Goal: Check status: Check status

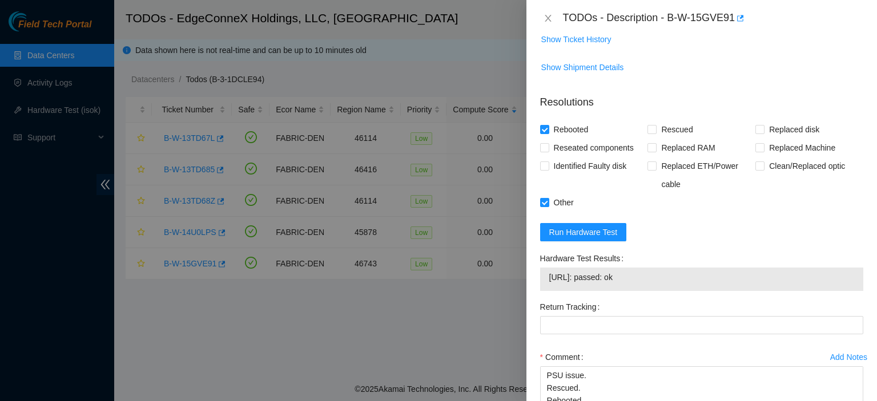
scroll to position [603, 0]
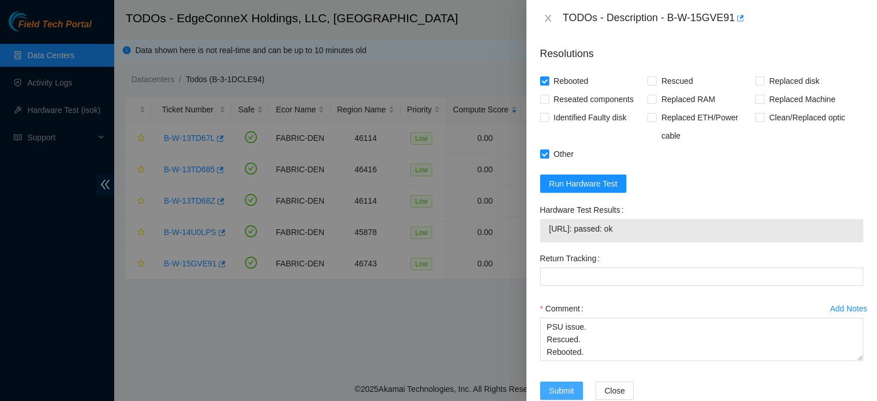
click at [563, 385] on span "Submit" at bounding box center [561, 391] width 25 height 13
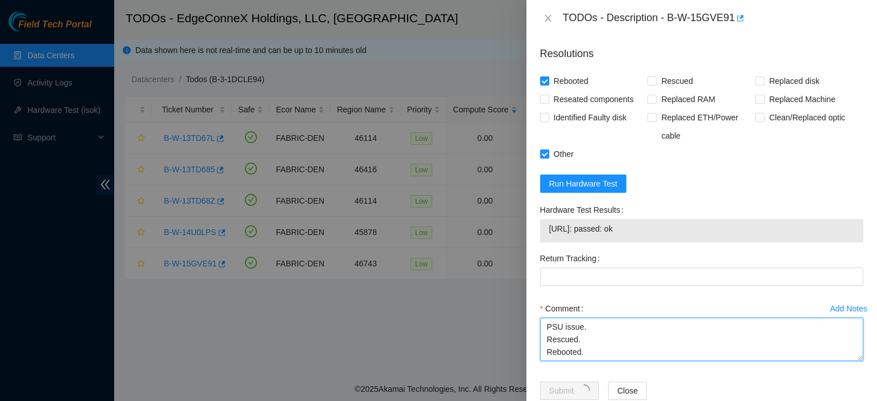
drag, startPoint x: 586, startPoint y: 315, endPoint x: 535, endPoint y: 297, distance: 53.8
click at [535, 300] on div "Add Notes Comment PSU solid amber. PSU issue. Rescued. Rebooted." at bounding box center [701, 341] width 332 height 82
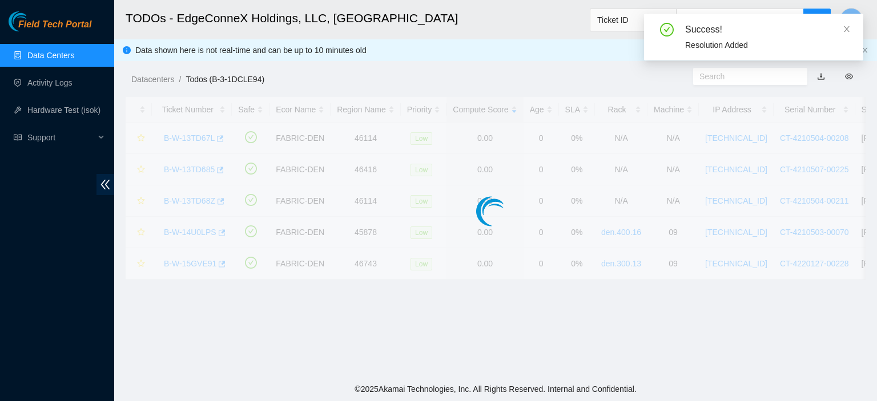
drag, startPoint x: 535, startPoint y: 293, endPoint x: 535, endPoint y: 285, distance: 8.0
click at [535, 285] on body "Field Tech Portal Data Centers Activity Logs Hardware Test (isok) Support TODOs…" at bounding box center [438, 200] width 877 height 401
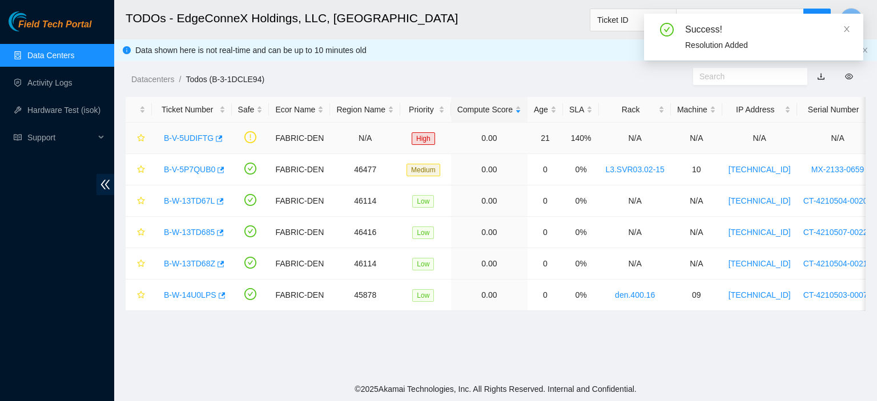
click at [184, 138] on link "B-V-5UDIFTG" at bounding box center [189, 138] width 50 height 9
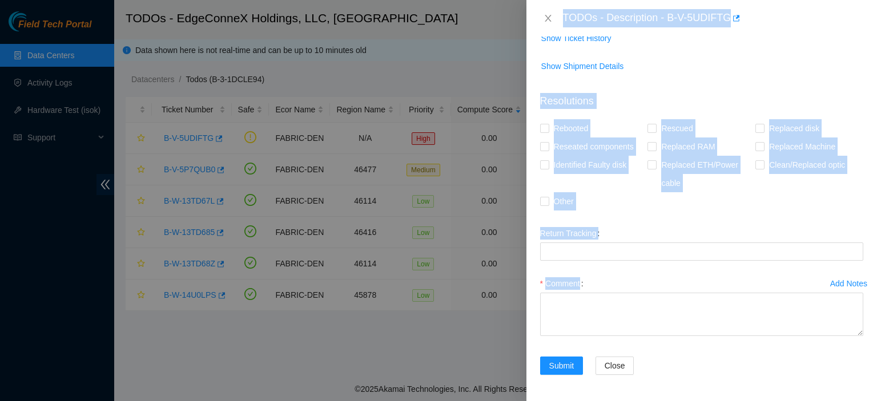
scroll to position [0, 0]
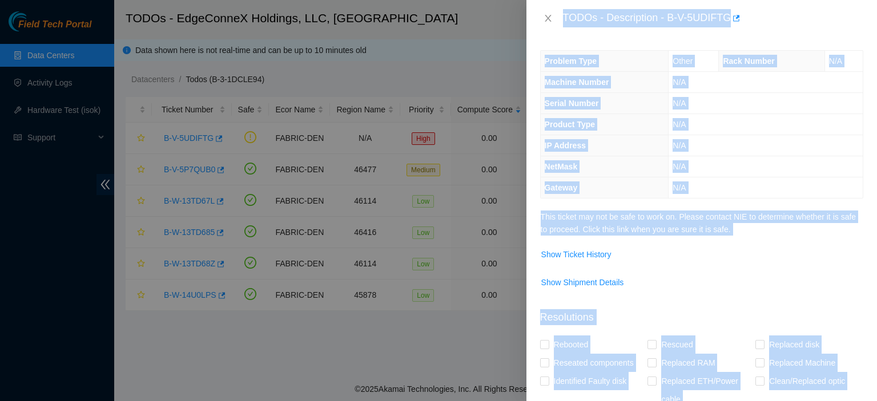
click at [847, 114] on td "N/A" at bounding box center [765, 124] width 194 height 21
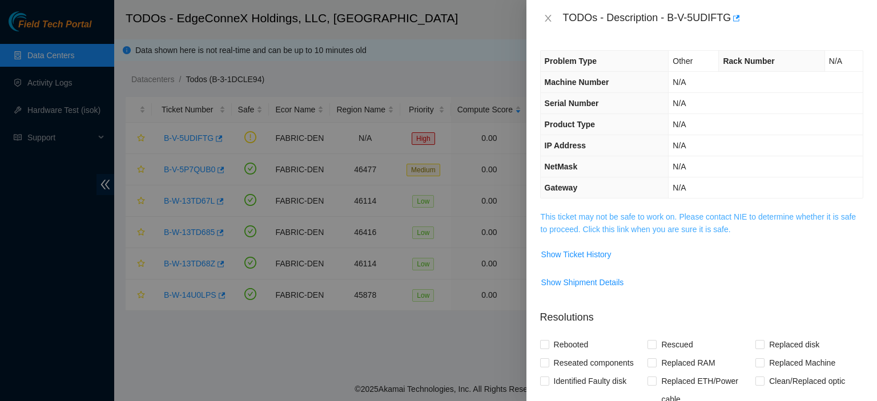
click at [664, 229] on link "This ticket may not be safe to work on. Please contact NIE to determine whether…" at bounding box center [698, 223] width 315 height 22
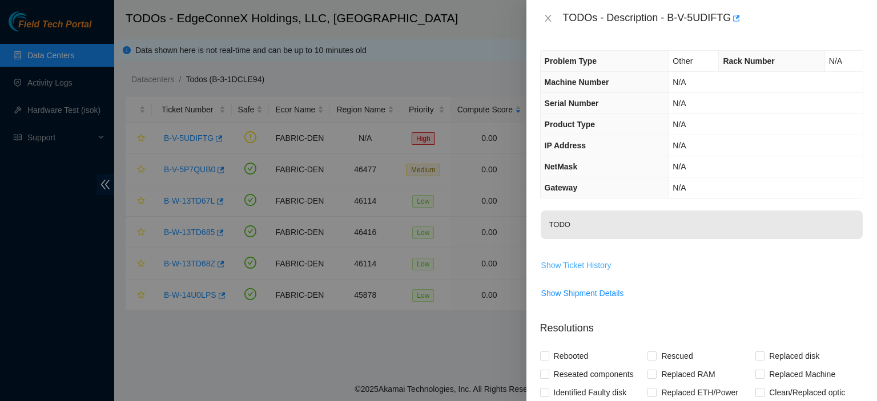
click at [566, 264] on span "Show Ticket History" at bounding box center [576, 265] width 70 height 13
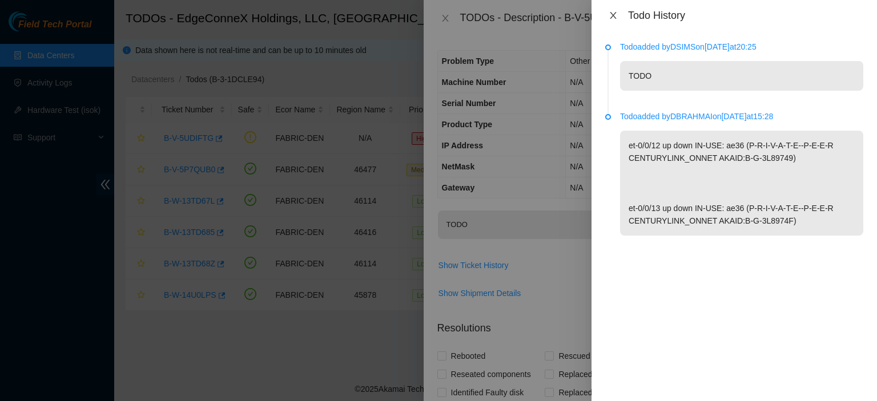
click at [613, 14] on icon "close" at bounding box center [613, 15] width 9 height 9
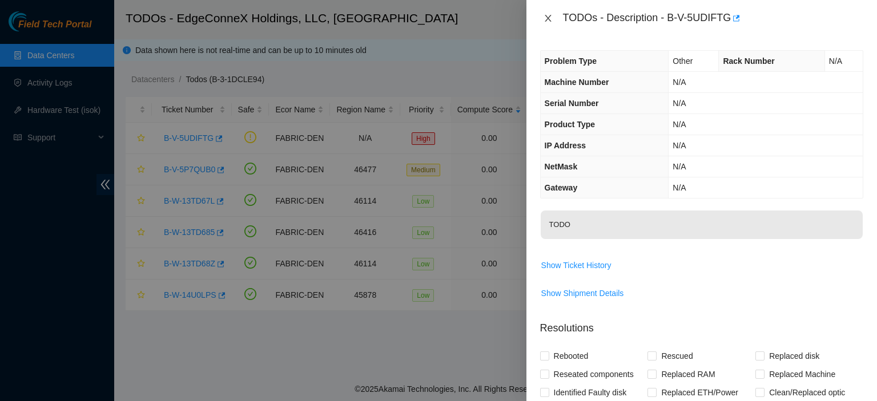
click at [547, 17] on icon "close" at bounding box center [547, 18] width 9 height 9
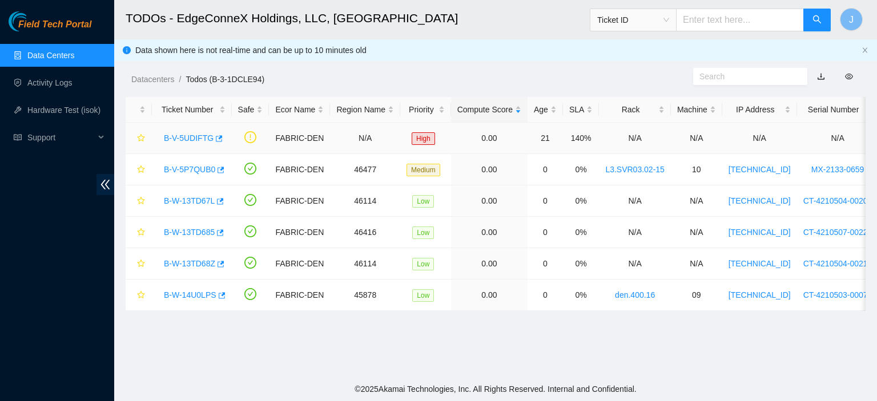
click at [180, 136] on link "B-V-5UDIFTG" at bounding box center [189, 138] width 50 height 9
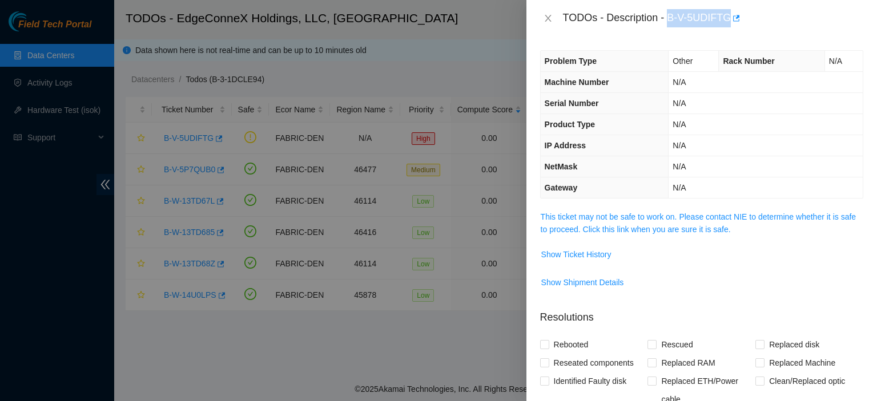
drag, startPoint x: 727, startPoint y: 17, endPoint x: 669, endPoint y: 15, distance: 58.2
click at [669, 15] on div "TODOs - Description - B-V-5UDIFTG" at bounding box center [713, 18] width 300 height 18
copy div "B-V-5UDIFTG"
